Goal: Find specific page/section

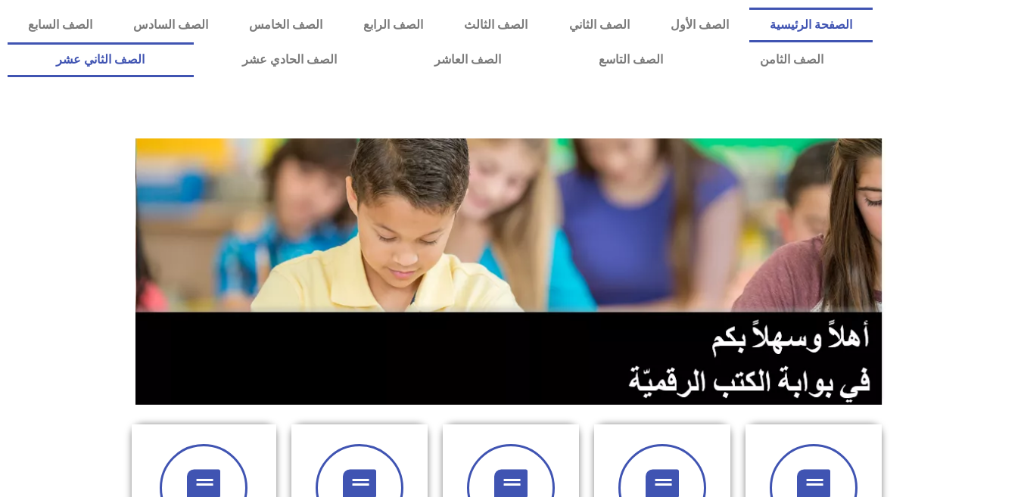
click at [194, 55] on link "الصف الثاني عشر" at bounding box center [101, 59] width 186 height 35
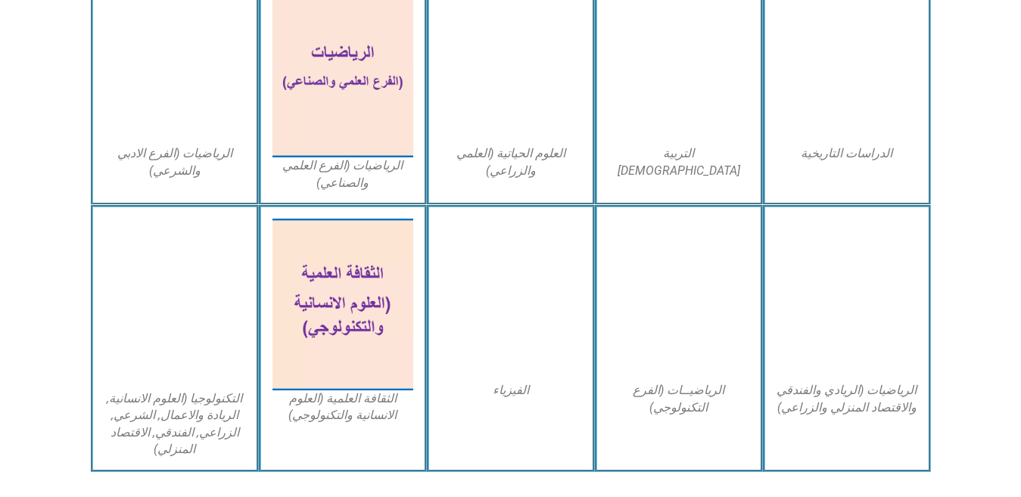
scroll to position [739, 0]
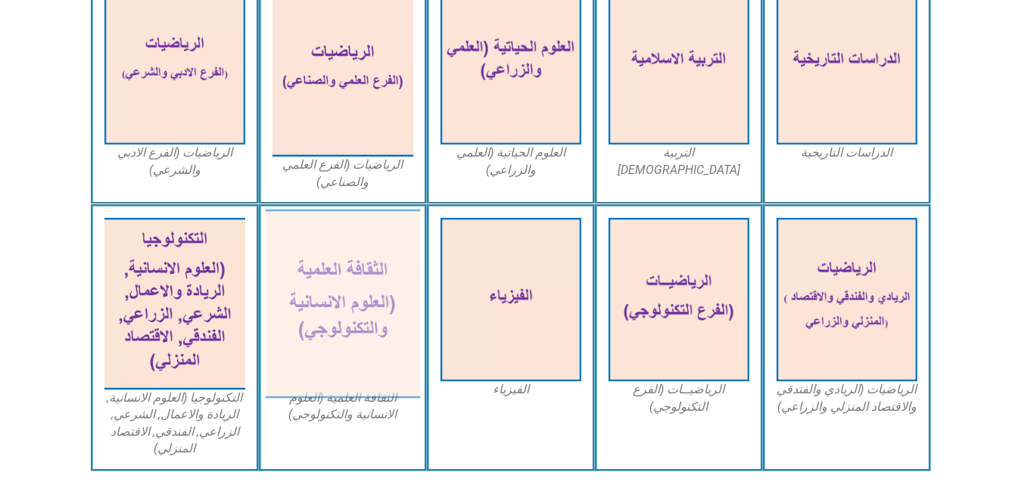
click at [361, 306] on img at bounding box center [342, 304] width 155 height 189
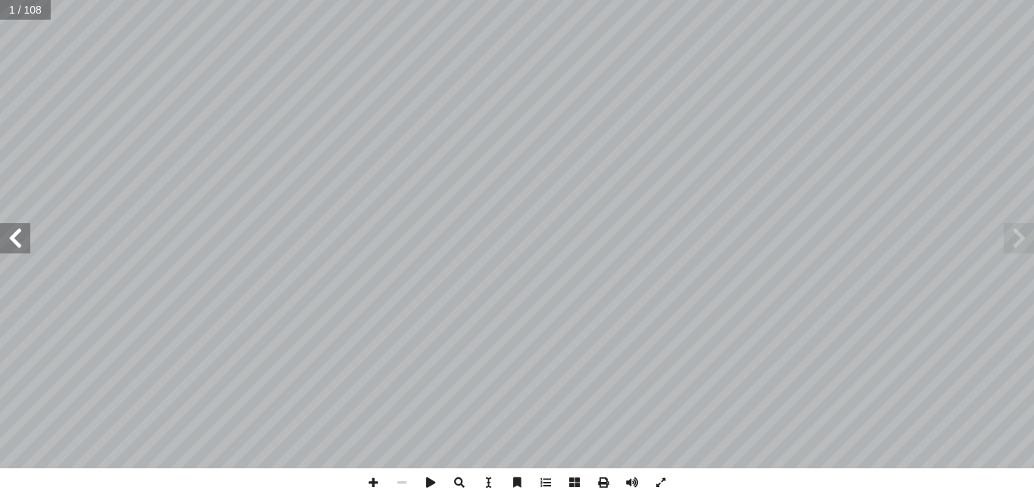
click at [11, 228] on span at bounding box center [15, 238] width 30 height 30
click at [13, 228] on span at bounding box center [15, 238] width 30 height 30
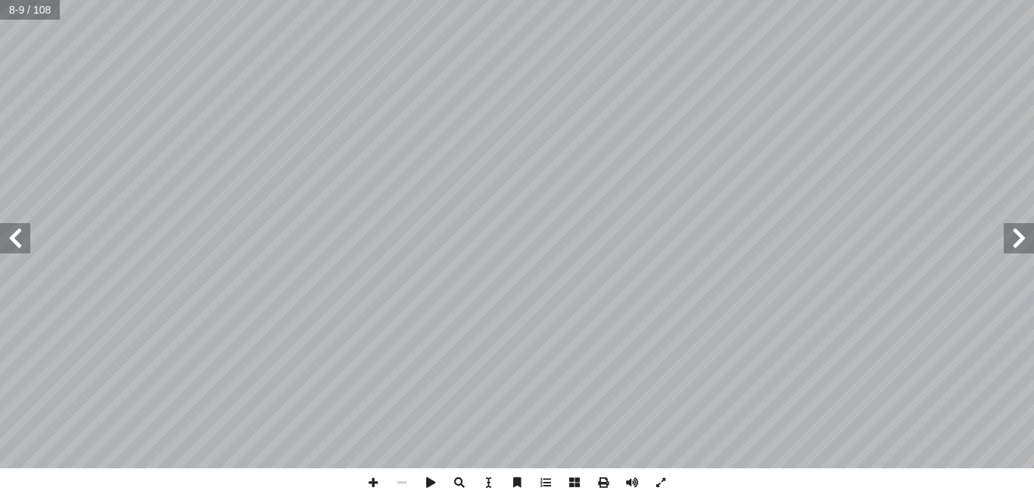
click at [23, 242] on span at bounding box center [15, 238] width 30 height 30
click at [21, 247] on span at bounding box center [15, 238] width 30 height 30
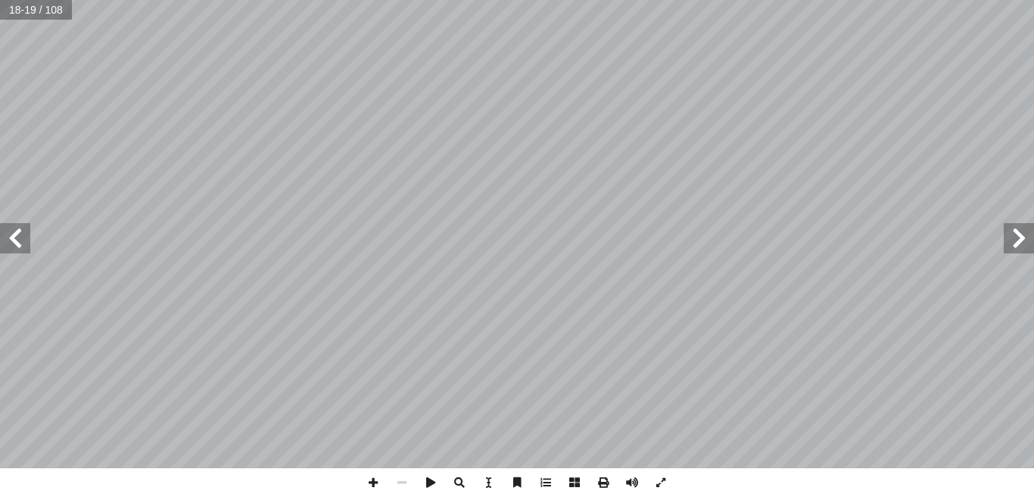
click at [21, 247] on span at bounding box center [15, 238] width 30 height 30
click at [385, 477] on span at bounding box center [373, 482] width 29 height 29
